Goal: Find specific page/section: Find specific page/section

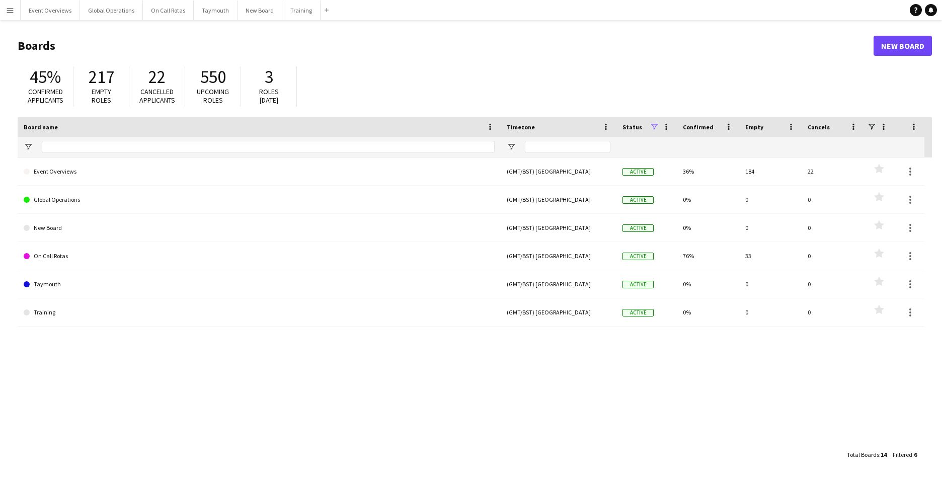
click at [9, 12] on app-icon "Menu" at bounding box center [10, 10] width 8 height 8
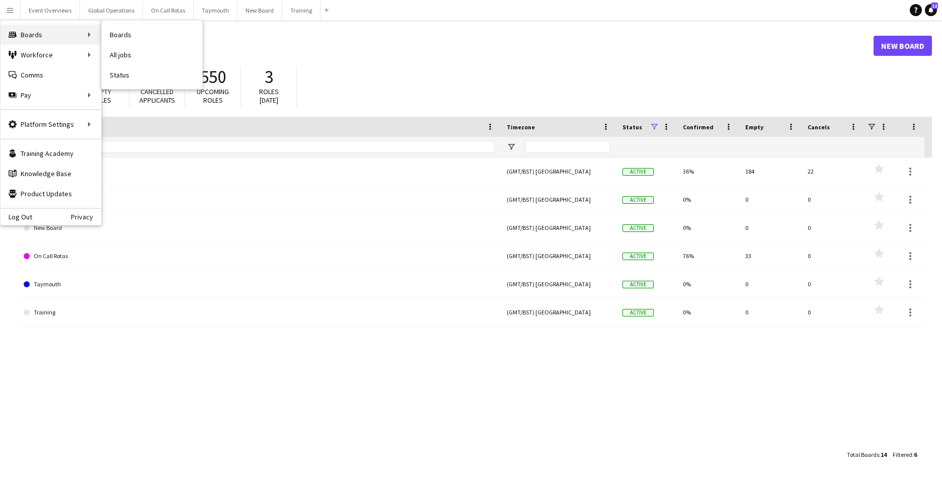
click at [28, 34] on div "Boards Boards" at bounding box center [51, 35] width 101 height 20
click at [116, 37] on link "Boards" at bounding box center [152, 35] width 101 height 20
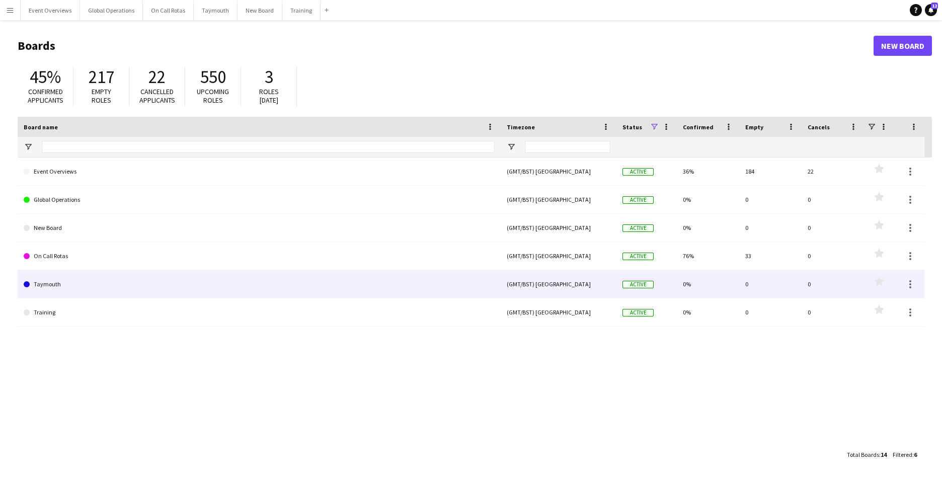
click at [62, 282] on link "Taymouth" at bounding box center [259, 284] width 471 height 28
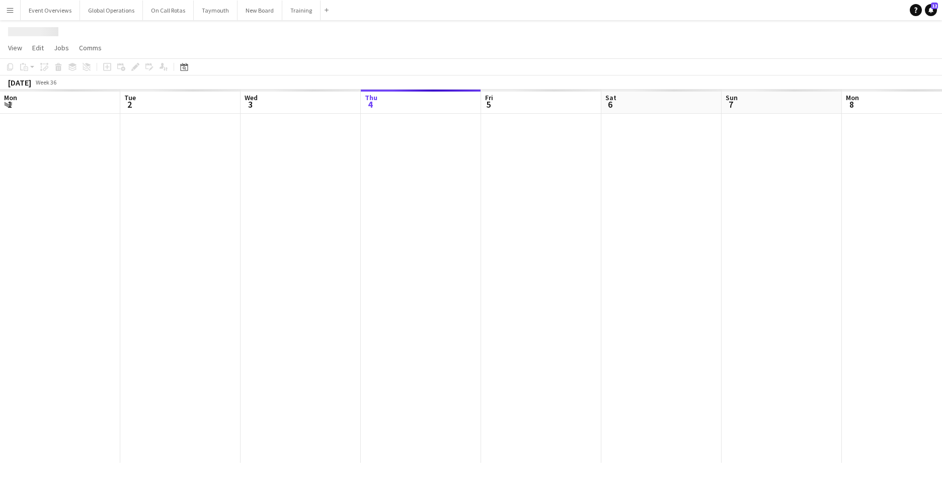
scroll to position [0, 241]
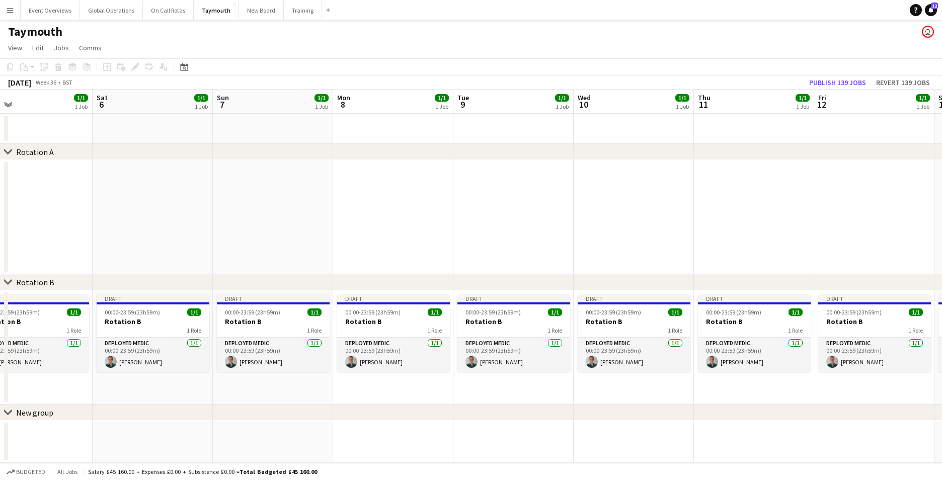
drag, startPoint x: 622, startPoint y: 257, endPoint x: 708, endPoint y: 222, distance: 92.3
click at [714, 222] on app-calendar-viewport "Wed 3 1/1 1 Job Thu 4 1/1 1 Job Fri 5 1/1 1 Job Sat 6 1/1 1 Job Sun 7 1/1 1 Job…" at bounding box center [471, 276] width 942 height 373
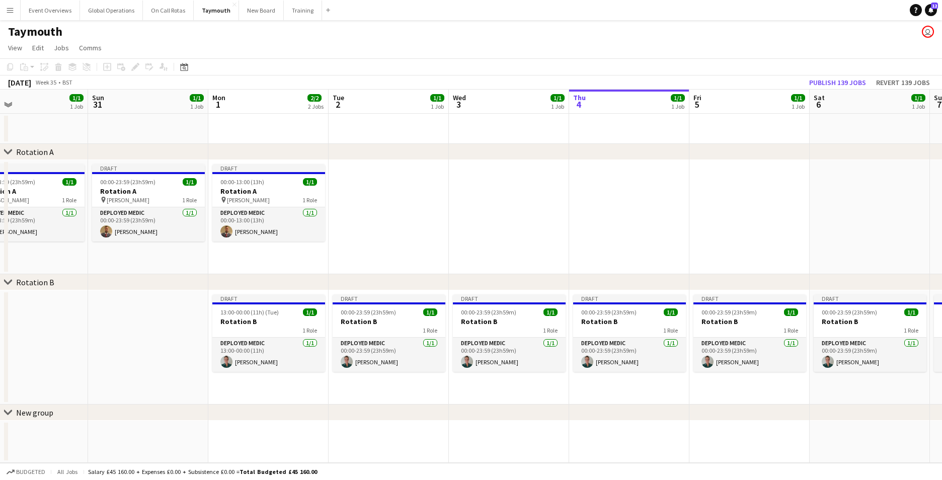
drag, startPoint x: 170, startPoint y: 246, endPoint x: 539, endPoint y: 236, distance: 369.9
click at [647, 225] on app-calendar-viewport "Thu 28 Fri 29 Sat 30 1/1 1 Job Sun 31 1/1 1 Job Mon 1 2/2 2 Jobs Tue 2 1/1 1 Jo…" at bounding box center [471, 276] width 942 height 373
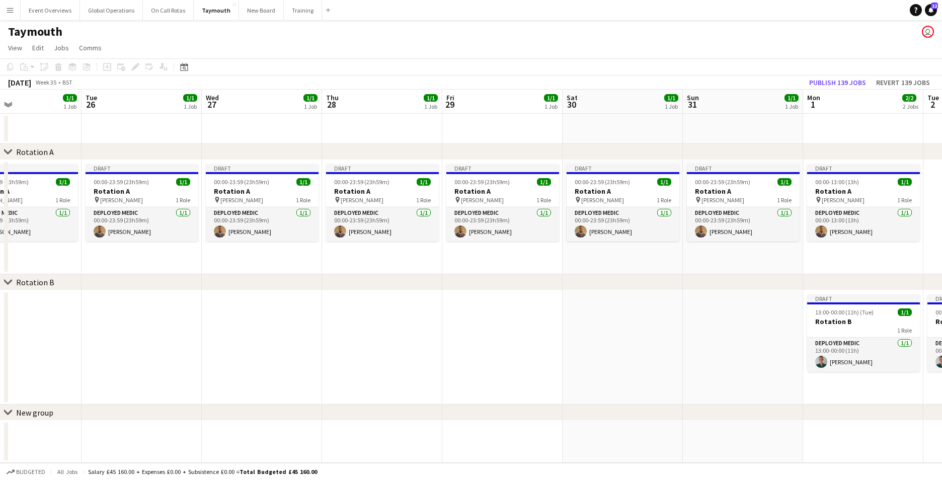
drag, startPoint x: 231, startPoint y: 244, endPoint x: 702, endPoint y: 210, distance: 472.1
click at [704, 210] on app-calendar-viewport "Sat 23 1/1 1 Job Sun 24 1/1 1 Job Mon 25 1/1 1 Job Tue 26 1/1 1 Job Wed 27 1/1 …" at bounding box center [471, 276] width 942 height 373
drag, startPoint x: 155, startPoint y: 282, endPoint x: 670, endPoint y: 247, distance: 515.9
click at [720, 252] on div "chevron-right Rotation A chevron-right Rotation B chevron-right New group Sat 2…" at bounding box center [471, 276] width 942 height 373
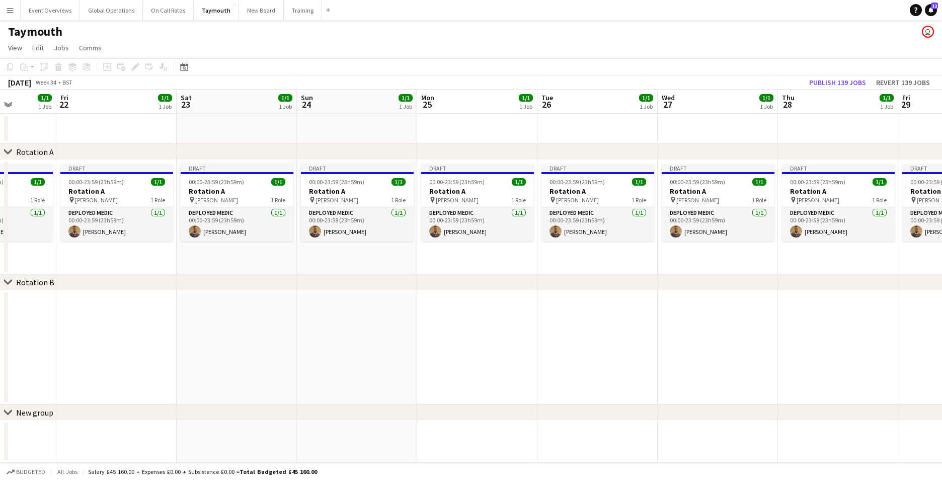
drag, startPoint x: 175, startPoint y: 143, endPoint x: 737, endPoint y: 114, distance: 563.2
click at [751, 114] on app-calendar-viewport "Tue 19 Wed 20 1/1 1 Job Thu 21 1/1 1 Job Fri 22 1/1 1 Job Sat 23 1/1 1 Job Sun …" at bounding box center [471, 276] width 942 height 373
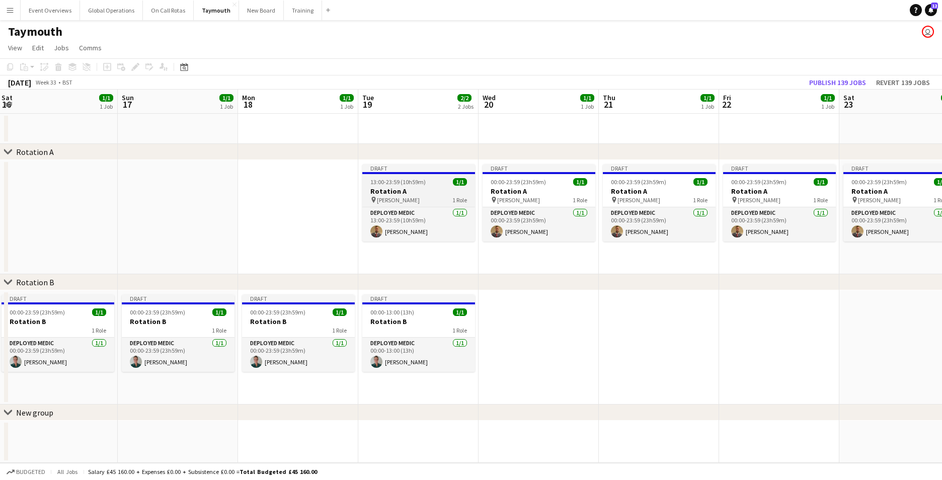
drag, startPoint x: 188, startPoint y: 168, endPoint x: 368, endPoint y: 189, distance: 181.3
click at [731, 140] on app-calendar-viewport "Thu 14 1/1 1 Job Fri 15 1/1 1 Job Sat 16 1/1 1 Job Sun 17 1/1 1 Job Mon 18 1/1 …" at bounding box center [471, 276] width 942 height 373
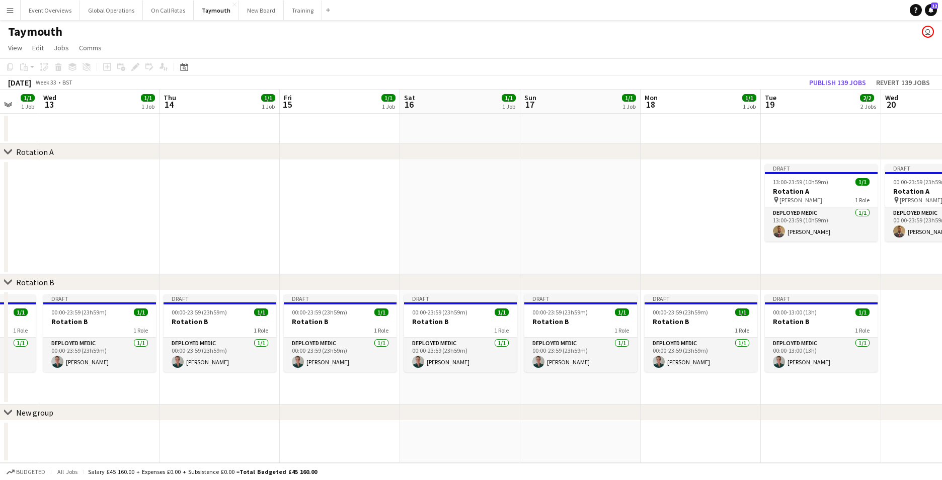
drag, startPoint x: 117, startPoint y: 217, endPoint x: 638, endPoint y: 177, distance: 522.3
click at [638, 177] on app-calendar-viewport "Sun 10 1/1 1 Job Mon 11 1/1 1 Job Tue 12 1/1 1 Job Wed 13 1/1 1 Job Thu 14 1/1 …" at bounding box center [471, 276] width 942 height 373
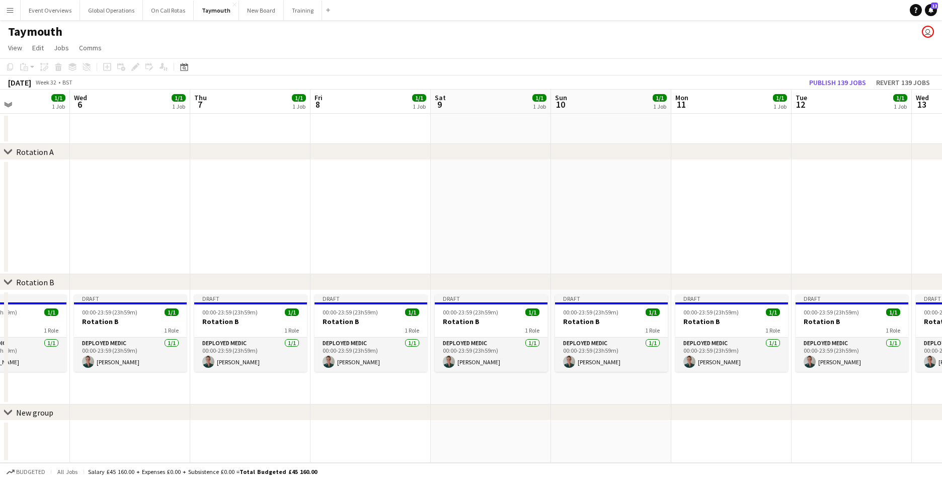
drag, startPoint x: 0, startPoint y: 234, endPoint x: 296, endPoint y: 225, distance: 296.0
click at [752, 182] on app-calendar-viewport "Sun 3 1/1 1 Job Mon 4 2/2 2 Jobs Tue 5 1/1 1 Job Wed 6 1/1 1 Job Thu 7 1/1 1 Jo…" at bounding box center [471, 276] width 942 height 373
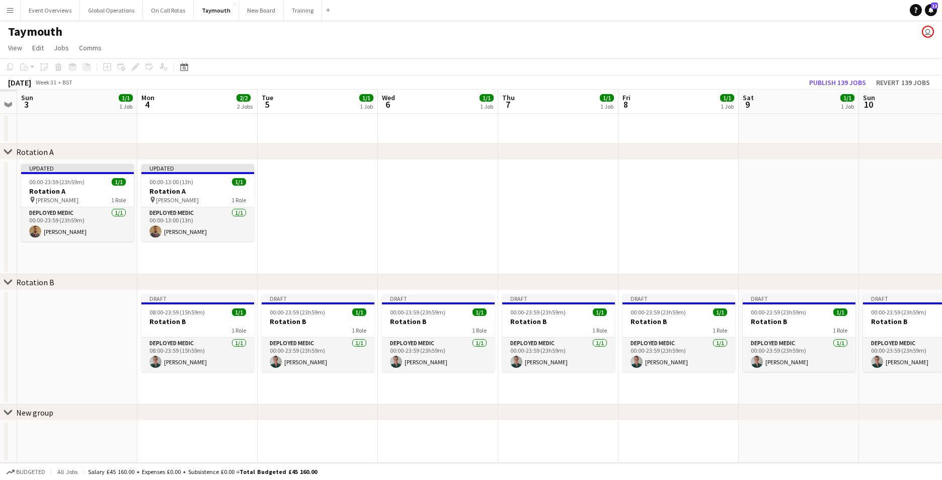
scroll to position [0, 218]
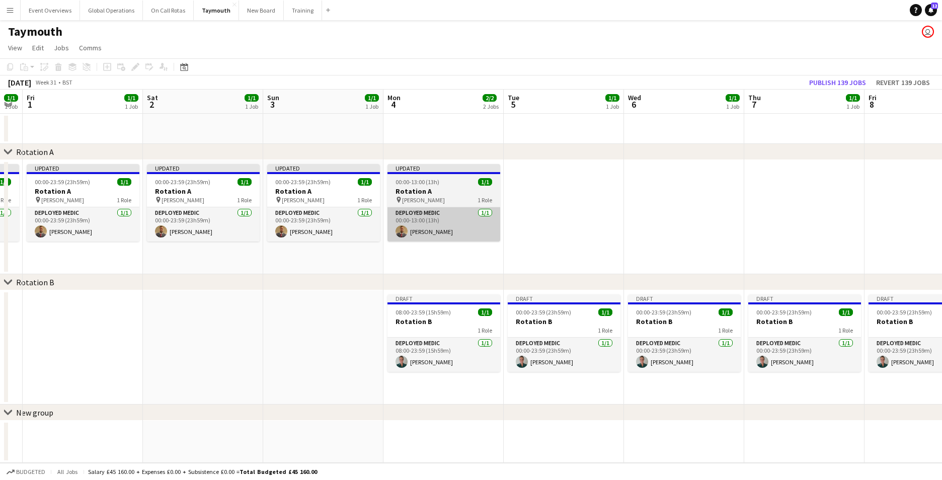
drag, startPoint x: 41, startPoint y: 229, endPoint x: 474, endPoint y: 208, distance: 433.7
click at [597, 184] on app-calendar-viewport "Wed 30 1/1 1 Job Thu 31 1/1 1 Job Fri 1 1/1 1 Job Sat 2 1/1 1 Job Sun 3 1/1 1 J…" at bounding box center [471, 276] width 942 height 373
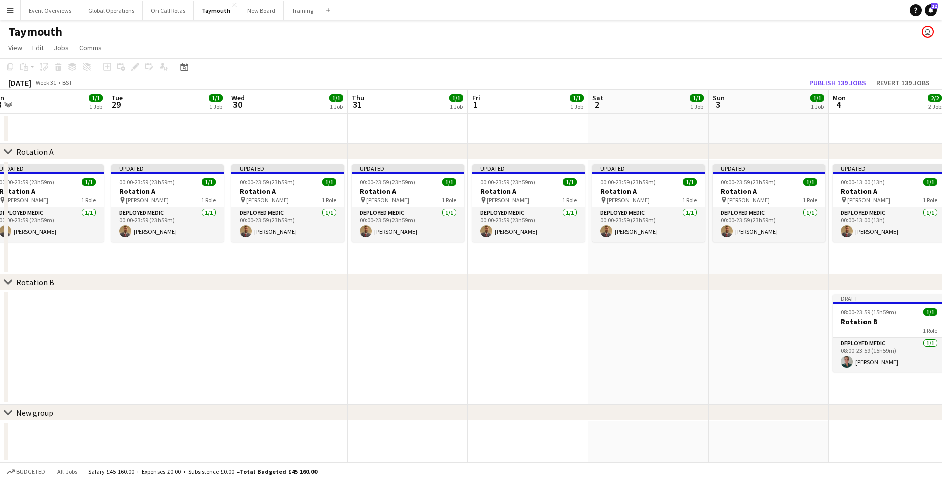
scroll to position [0, 244]
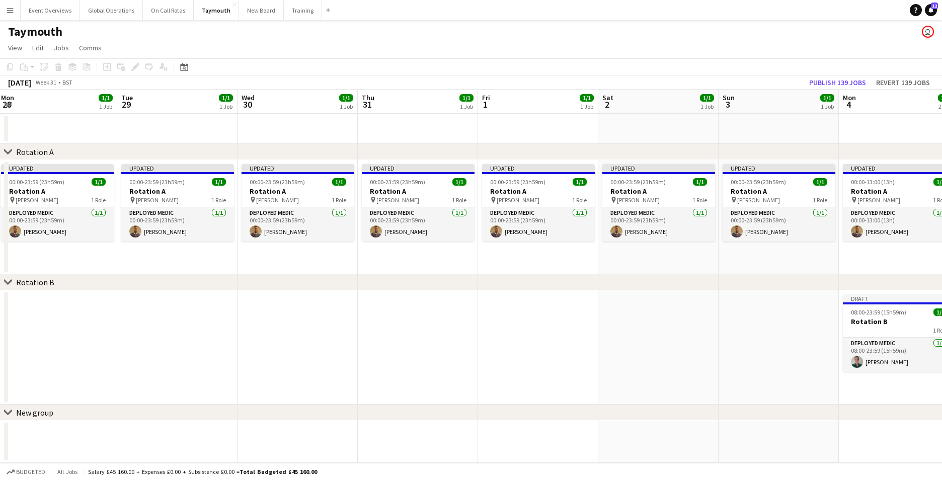
drag, startPoint x: 116, startPoint y: 244, endPoint x: 571, endPoint y: 231, distance: 455.0
click at [571, 231] on app-calendar-viewport "Sat 26 1/1 1 Job Sun 27 1/1 1 Job Mon 28 1/1 1 Job Tue 29 1/1 1 Job Wed 30 1/1 …" at bounding box center [471, 276] width 942 height 373
drag, startPoint x: 242, startPoint y: 278, endPoint x: 438, endPoint y: 268, distance: 196.5
click at [438, 268] on div "chevron-right Rotation A chevron-right Rotation B chevron-right New group Sat 2…" at bounding box center [471, 276] width 942 height 373
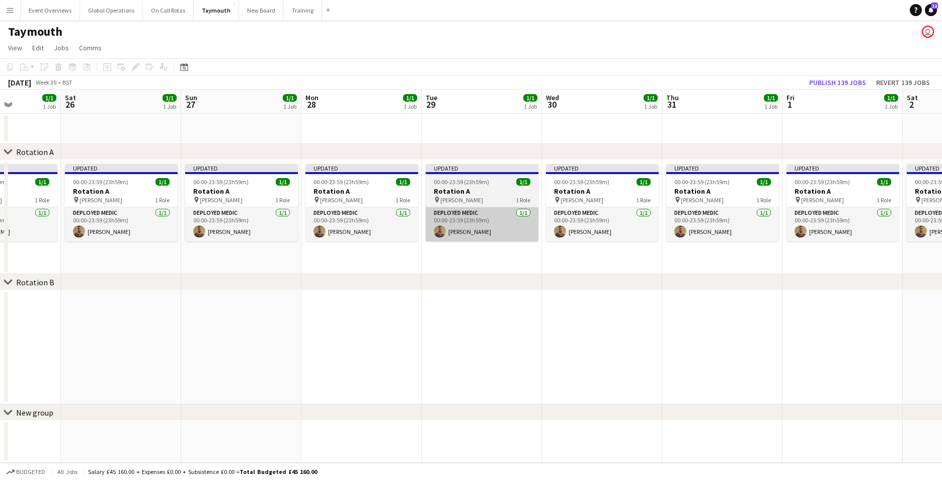
drag, startPoint x: 355, startPoint y: 239, endPoint x: 524, endPoint y: 235, distance: 169.6
click at [660, 220] on app-calendar-viewport "Wed 23 1/1 1 Job Thu 24 1/1 1 Job Fri 25 1/1 1 Job Sat 26 1/1 1 Job Sun 27 1/1 …" at bounding box center [471, 276] width 942 height 373
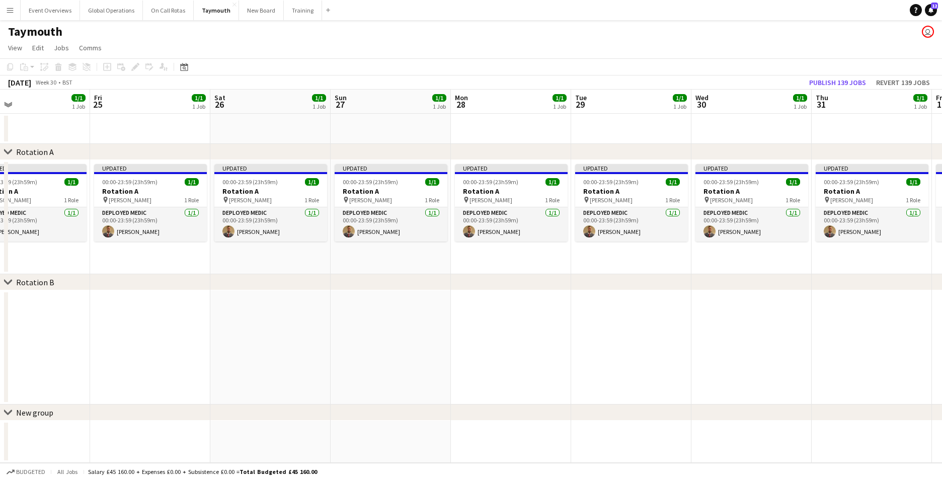
scroll to position [0, 256]
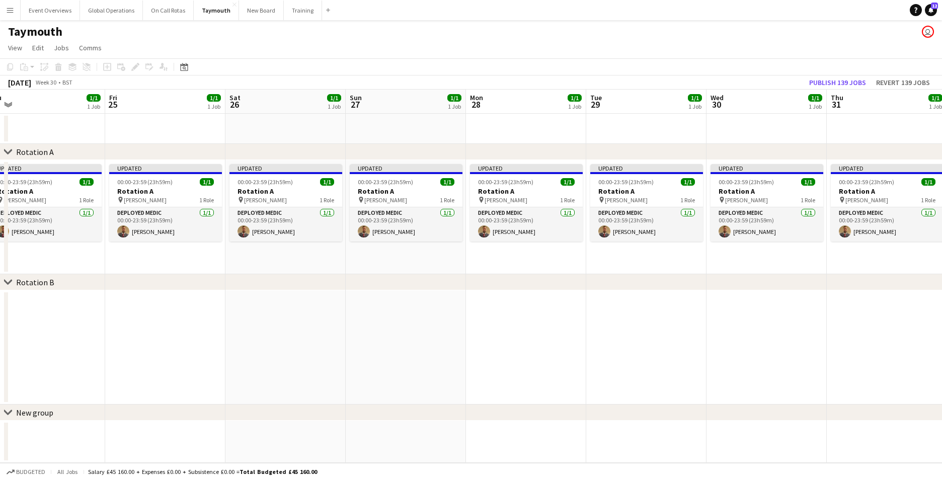
drag, startPoint x: 187, startPoint y: 260, endPoint x: 350, endPoint y: 266, distance: 163.7
click at [350, 266] on app-calendar-viewport "Tue 22 1/1 1 Job Wed 23 1/1 1 Job Thu 24 1/1 1 Job Fri 25 1/1 1 Job Sat 26 1/1 …" at bounding box center [471, 276] width 942 height 373
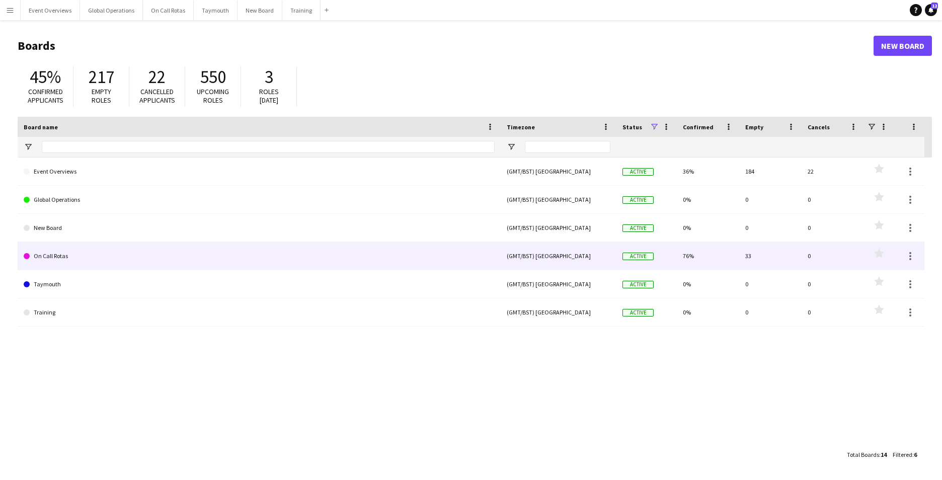
click at [57, 257] on link "On Call Rotas" at bounding box center [259, 256] width 471 height 28
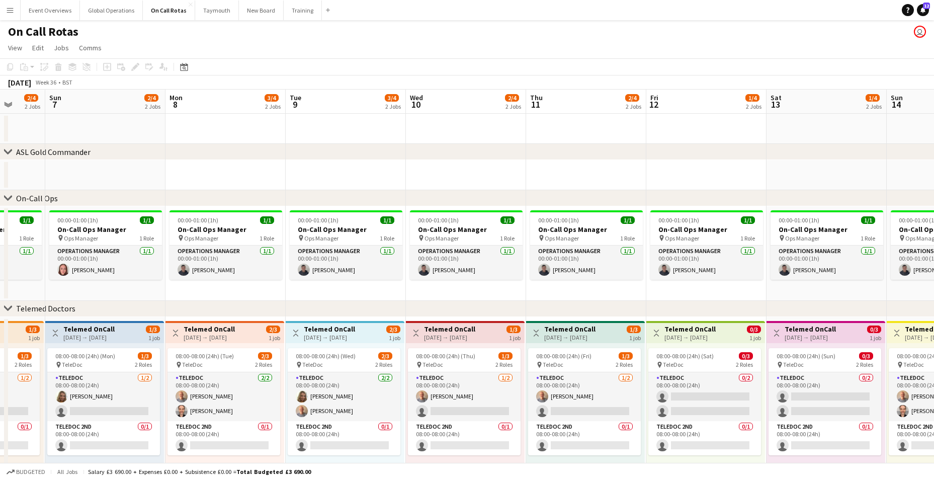
scroll to position [0, 377]
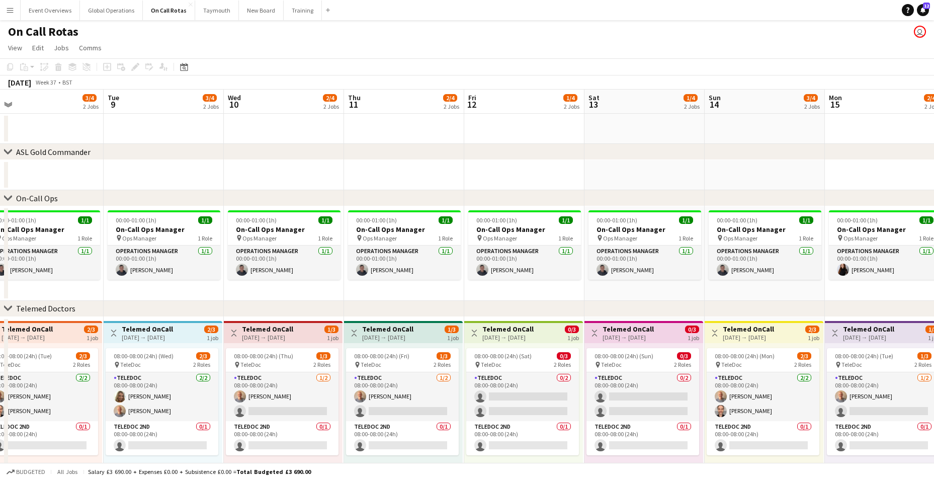
drag, startPoint x: 828, startPoint y: 177, endPoint x: 210, endPoint y: 186, distance: 617.9
click at [210, 186] on app-calendar-viewport "Fri 5 3/4 2 Jobs Sat 6 2/4 2 Jobs Sun 7 2/4 2 Jobs Mon 8 3/4 2 Jobs Tue 9 3/4 2…" at bounding box center [467, 297] width 934 height 414
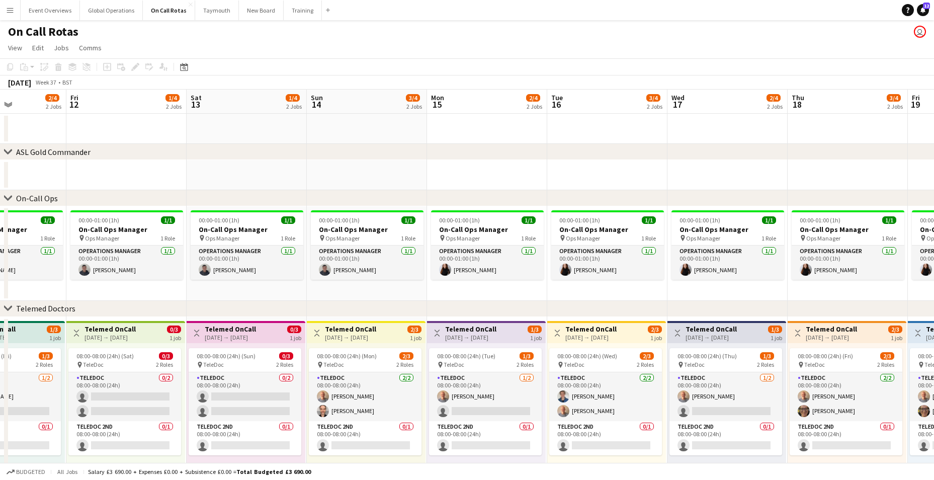
scroll to position [0, 325]
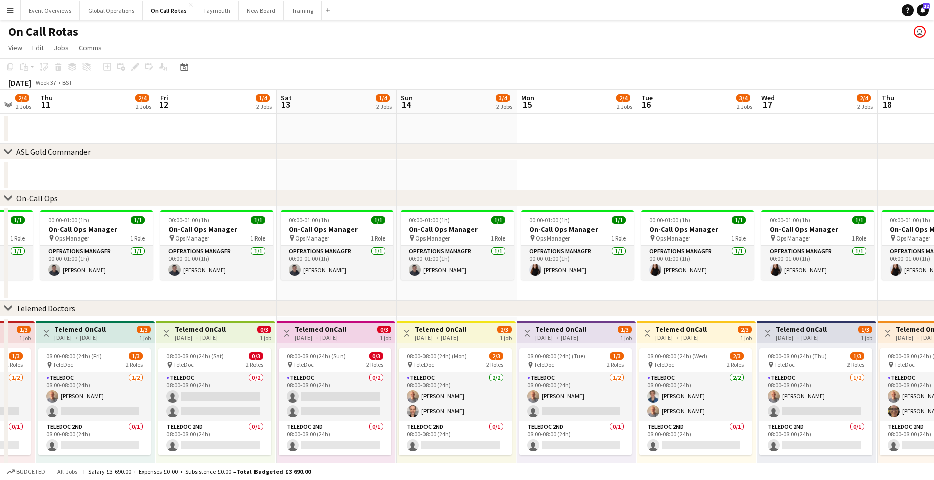
drag, startPoint x: 722, startPoint y: 166, endPoint x: 414, endPoint y: 187, distance: 308.6
click at [414, 187] on app-calendar-viewport "Mon 8 3/4 2 Jobs Tue 9 3/4 2 Jobs Wed 10 2/4 2 Jobs Thu 11 2/4 2 Jobs Fri 12 1/…" at bounding box center [467, 297] width 934 height 414
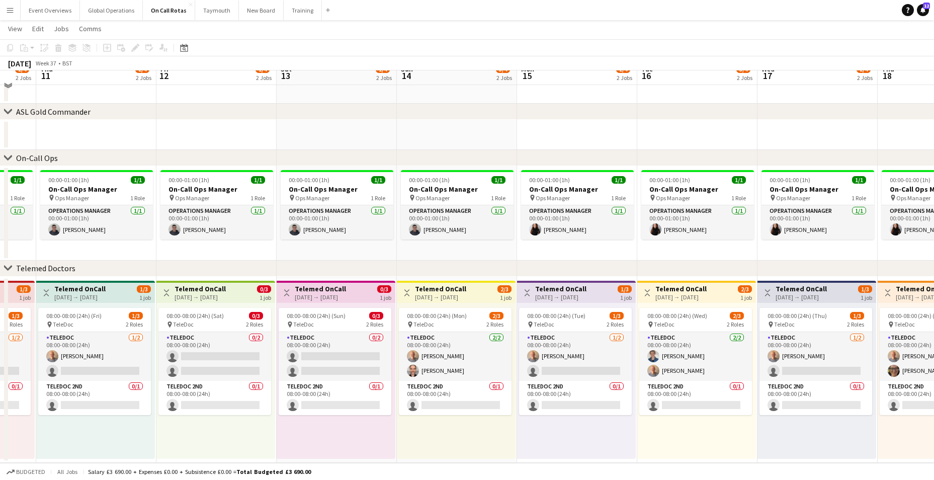
scroll to position [0, 0]
